Goal: Find specific page/section: Find specific page/section

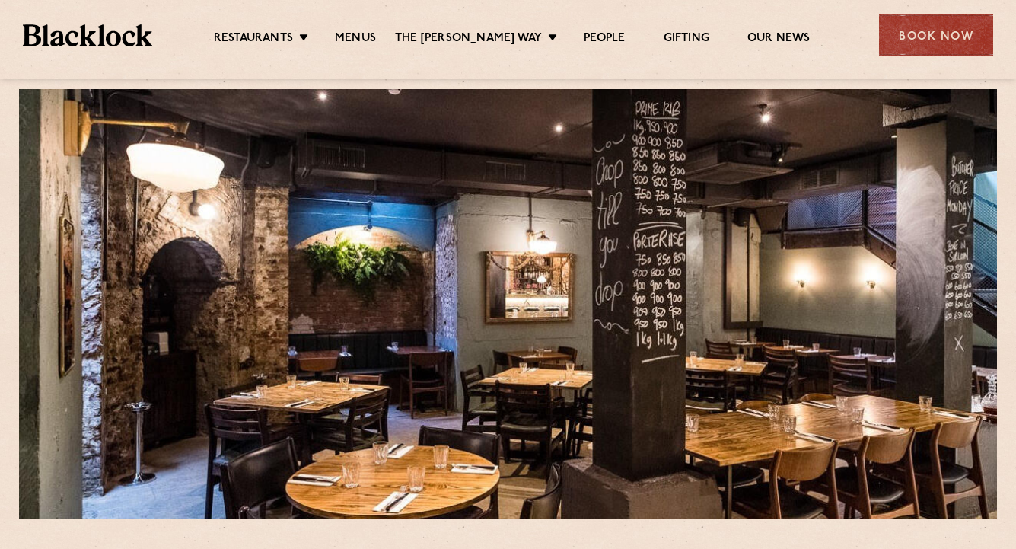
scroll to position [30, 0]
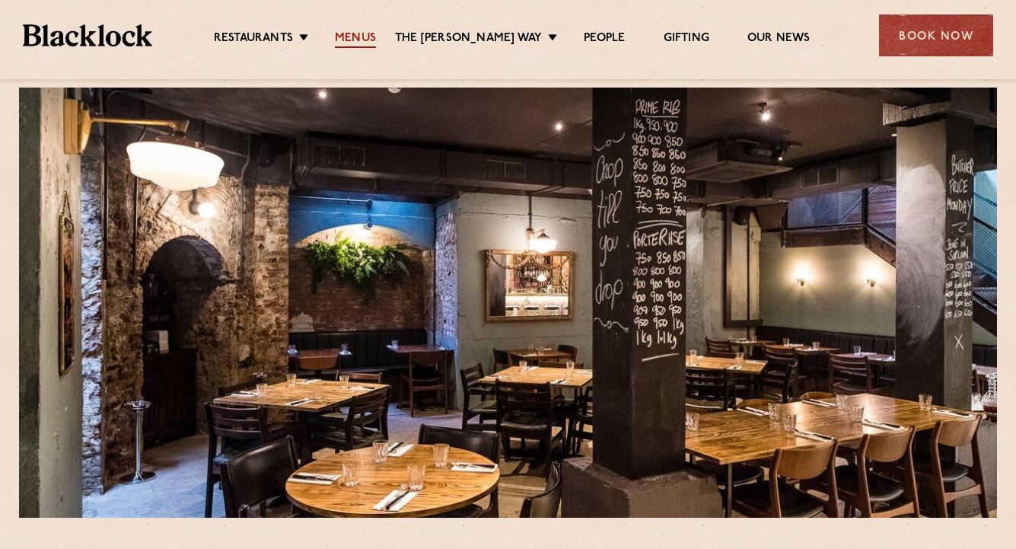
click at [373, 36] on link "Menus" at bounding box center [355, 39] width 41 height 17
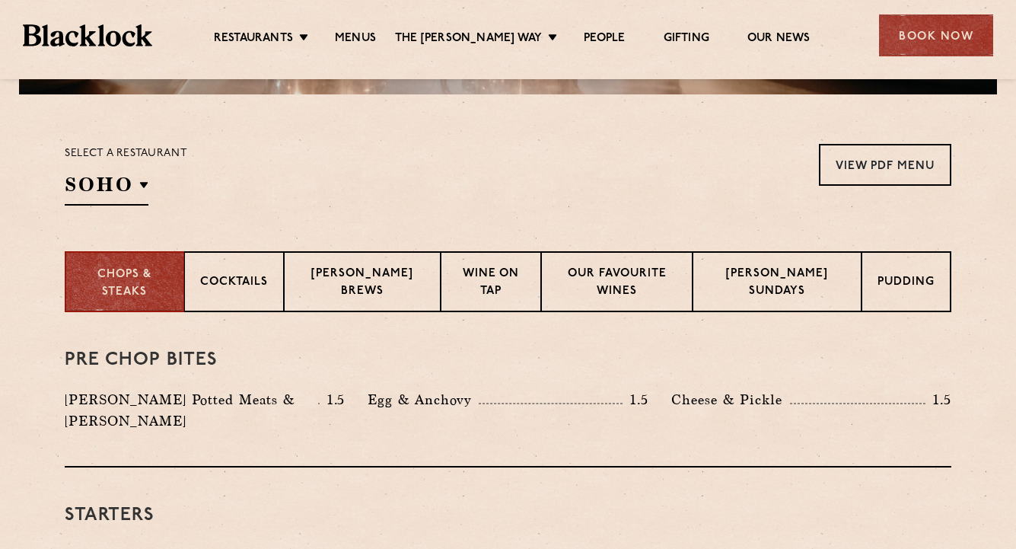
scroll to position [457, 0]
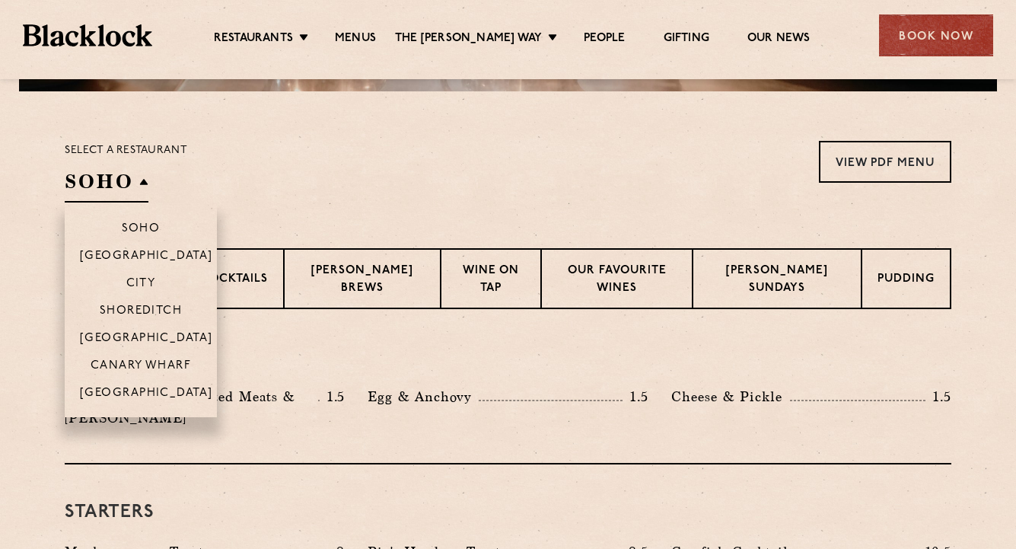
click at [145, 187] on h2 "SOHO" at bounding box center [107, 185] width 84 height 34
click at [146, 282] on p "City" at bounding box center [141, 284] width 30 height 15
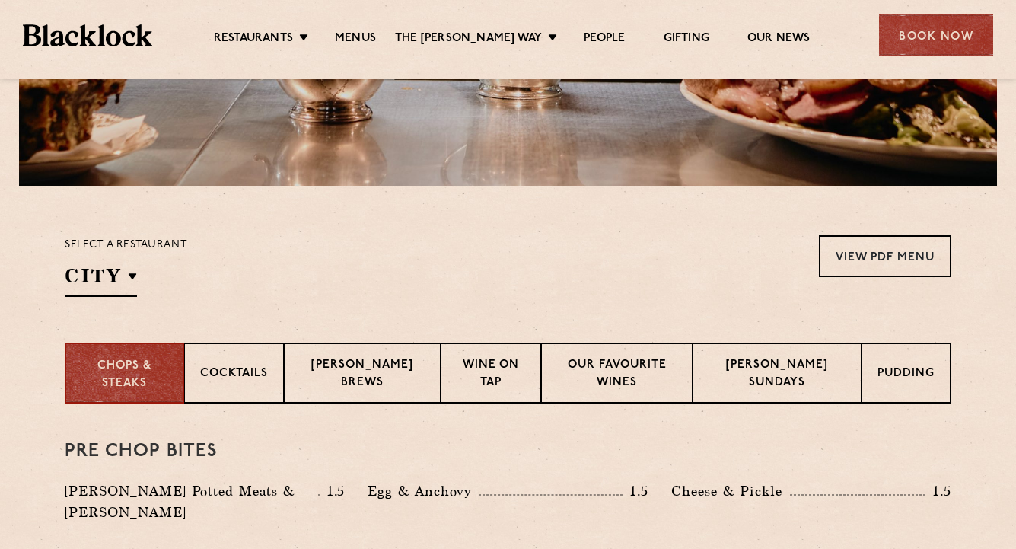
scroll to position [361, 0]
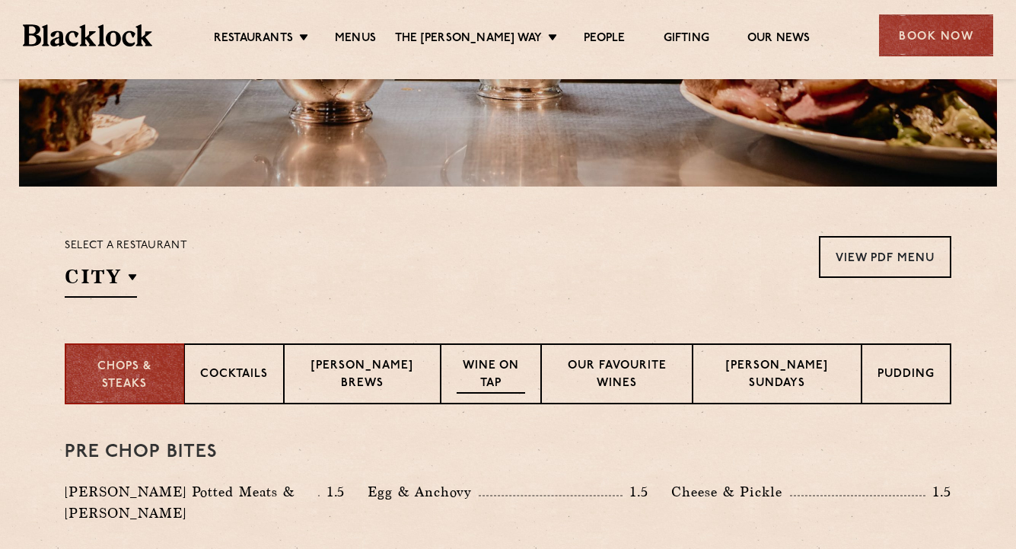
click at [500, 379] on p "Wine on Tap" at bounding box center [491, 376] width 68 height 36
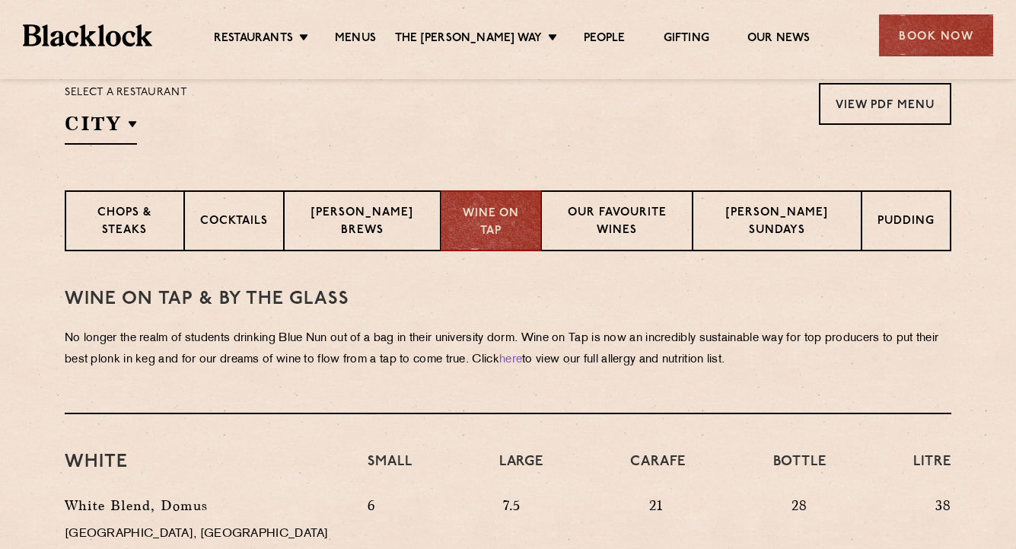
scroll to position [514, 0]
click at [622, 240] on p "Our favourite wines" at bounding box center [617, 223] width 120 height 36
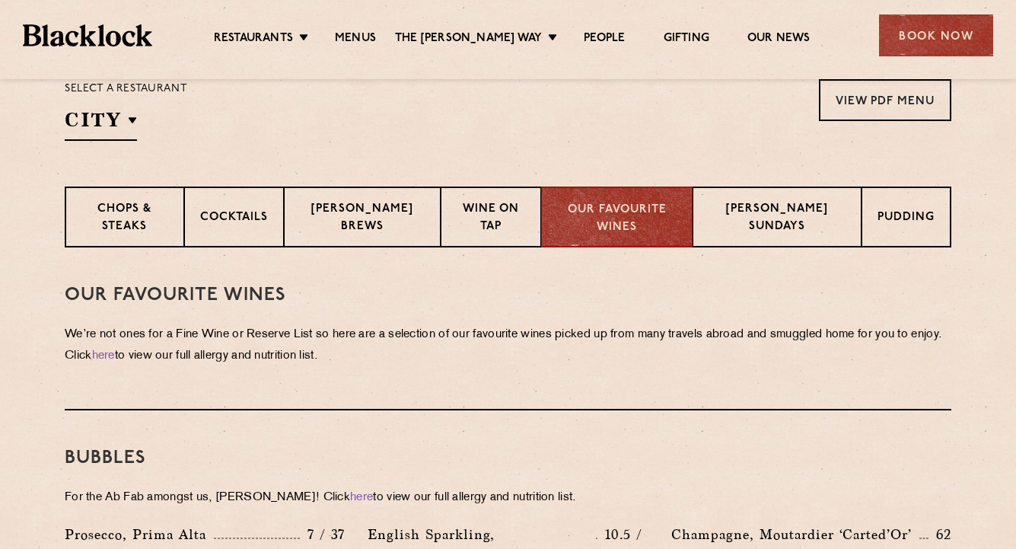
scroll to position [483, 0]
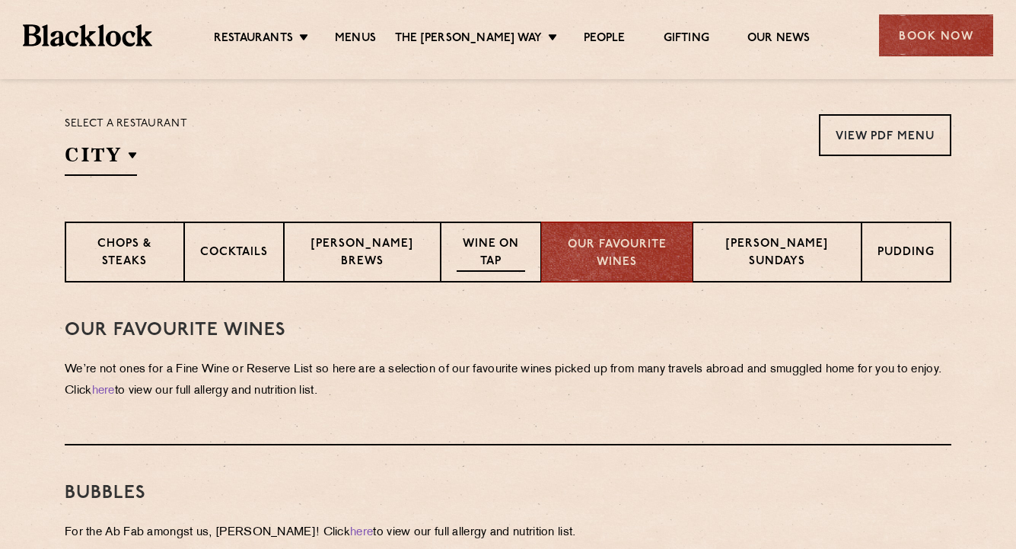
click at [479, 257] on p "Wine on Tap" at bounding box center [491, 254] width 68 height 36
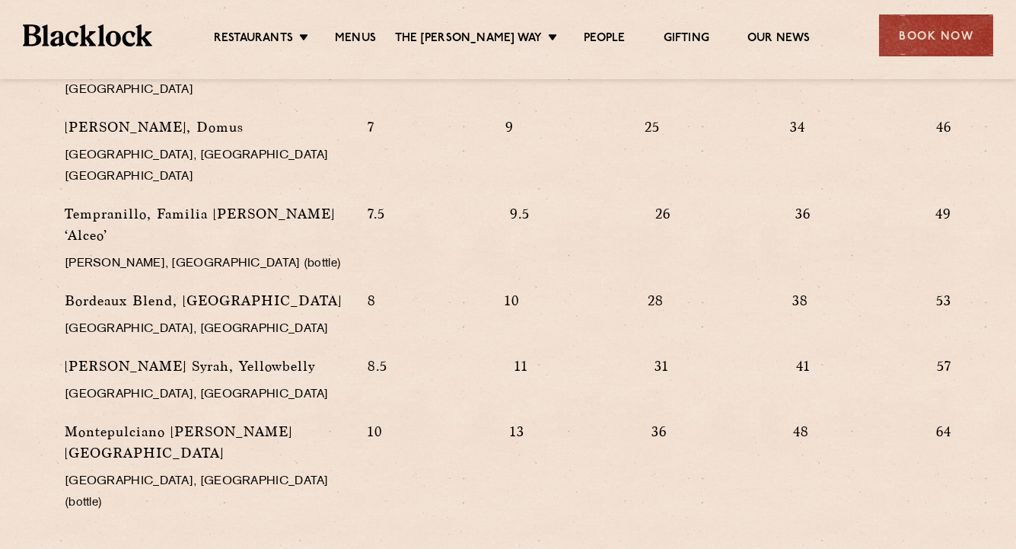
scroll to position [1548, 0]
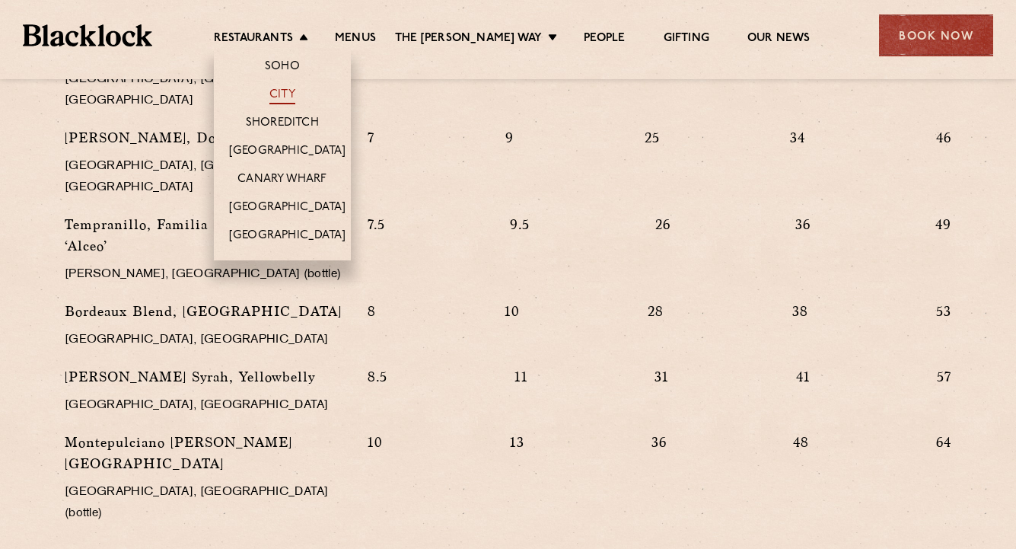
click at [295, 94] on link "City" at bounding box center [282, 95] width 26 height 17
